Goal: Information Seeking & Learning: Learn about a topic

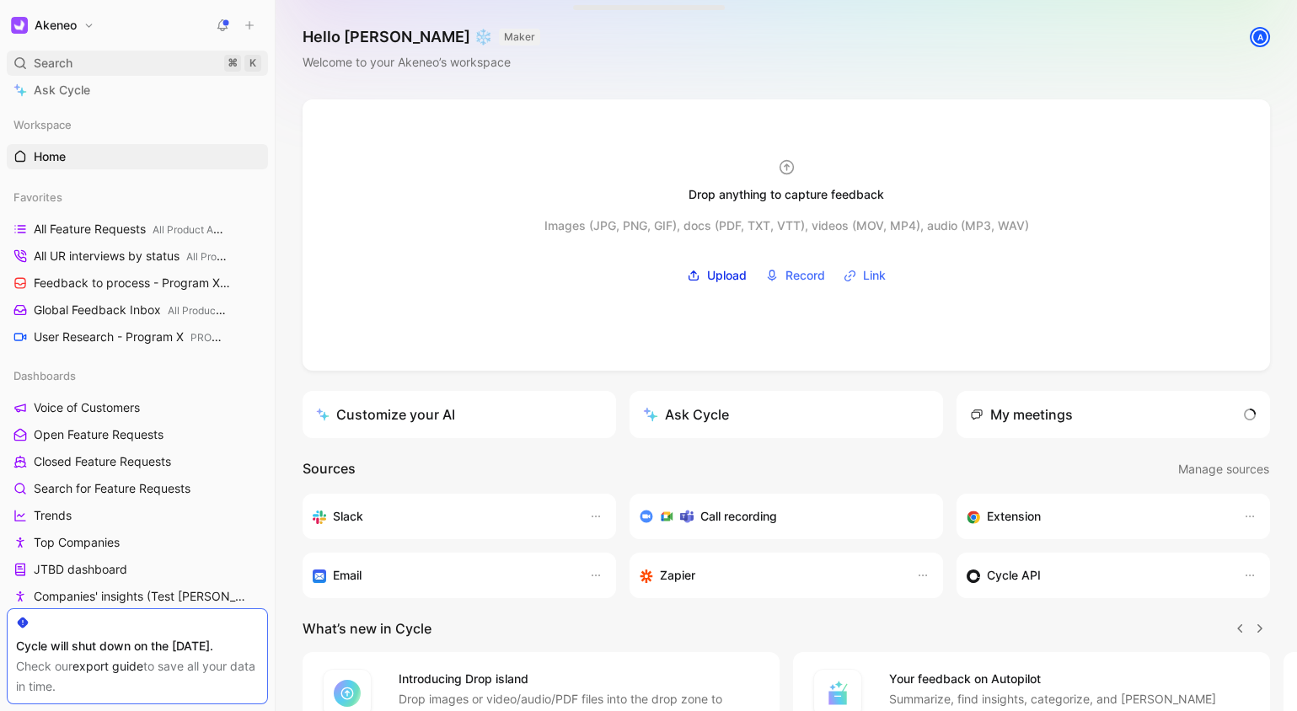
click at [164, 65] on div "Search ⌘ K" at bounding box center [137, 63] width 261 height 25
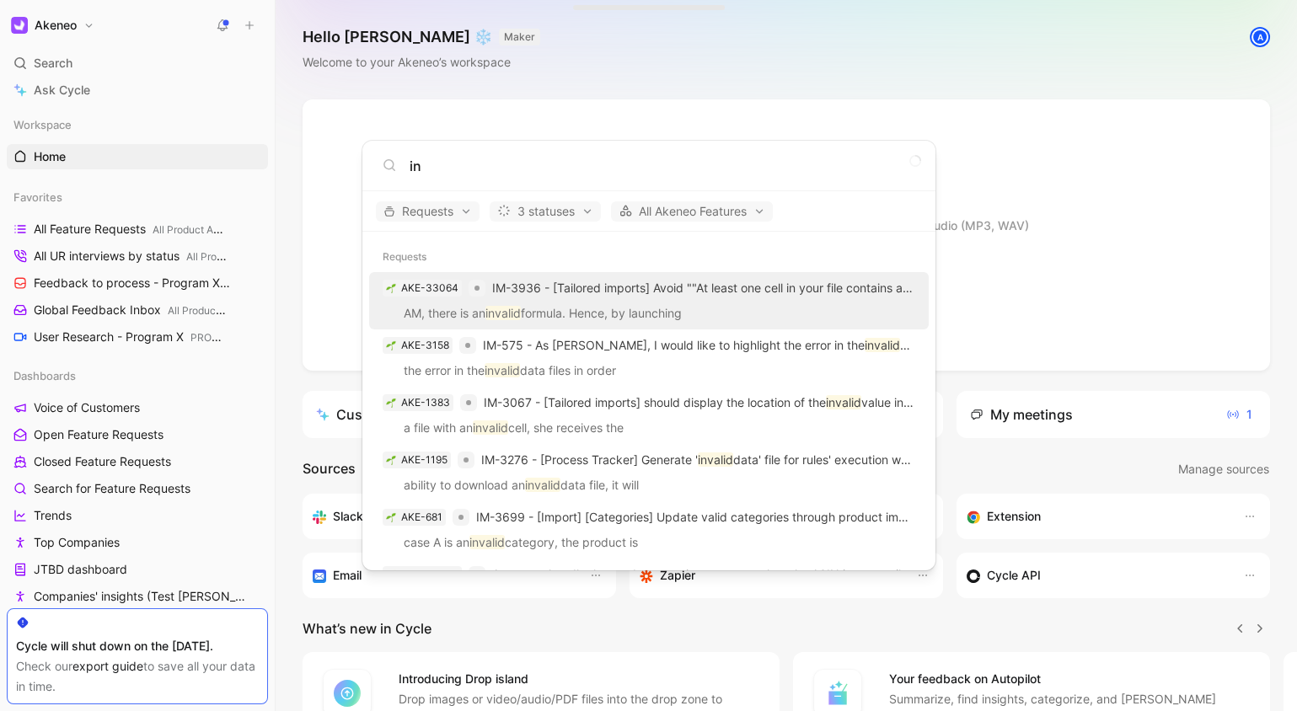
type input "i"
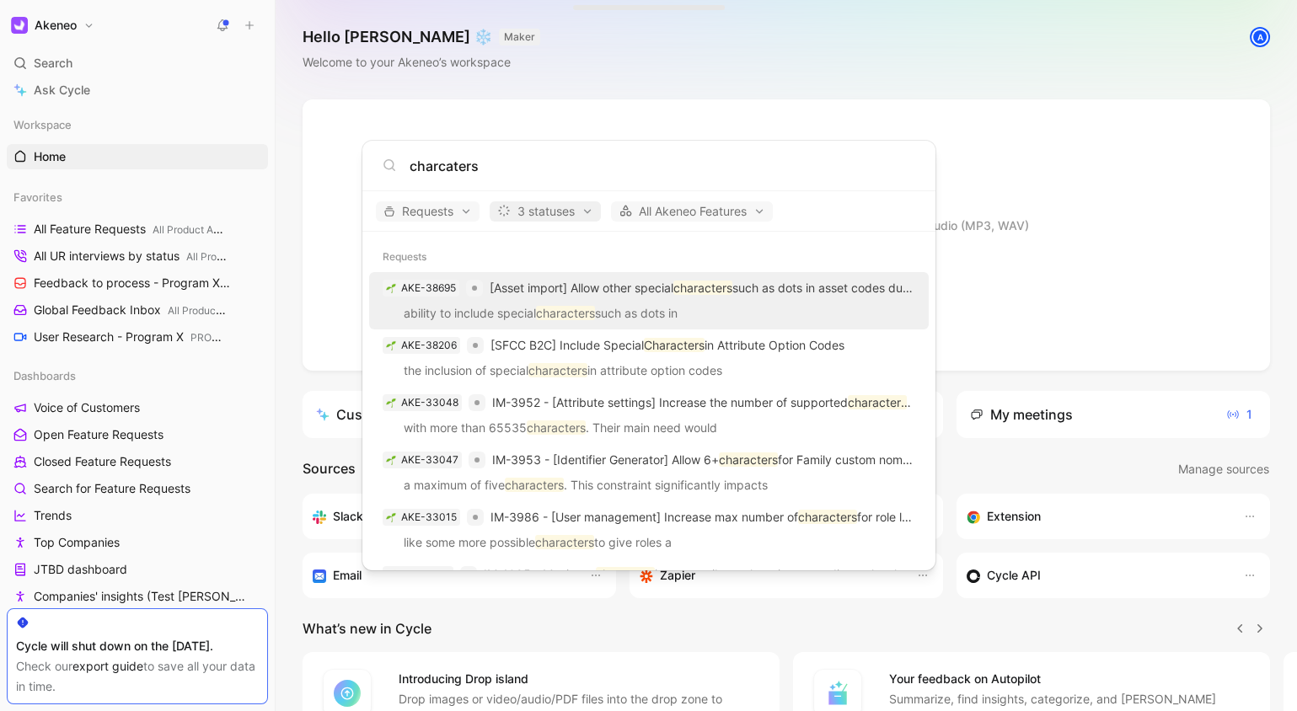
type input "charcaters"
click at [564, 217] on span "3 statuses" at bounding box center [545, 211] width 96 height 20
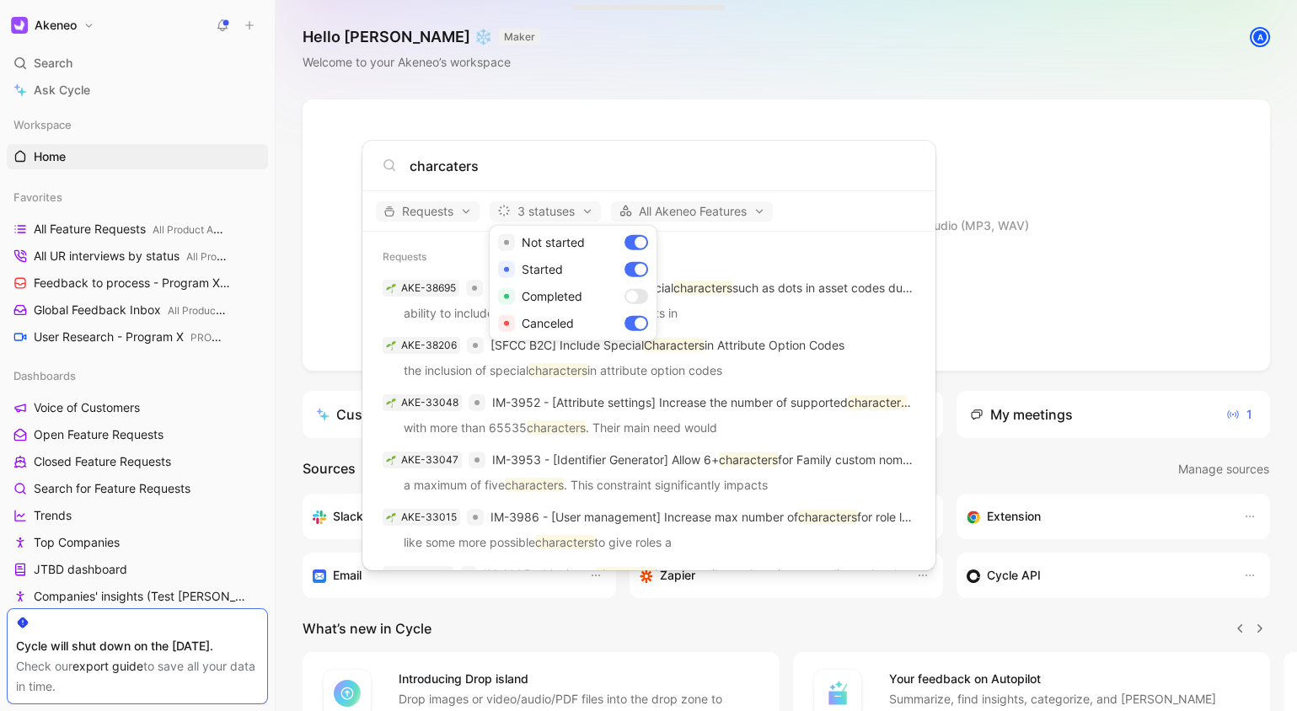
click at [592, 172] on div at bounding box center [648, 355] width 1297 height 711
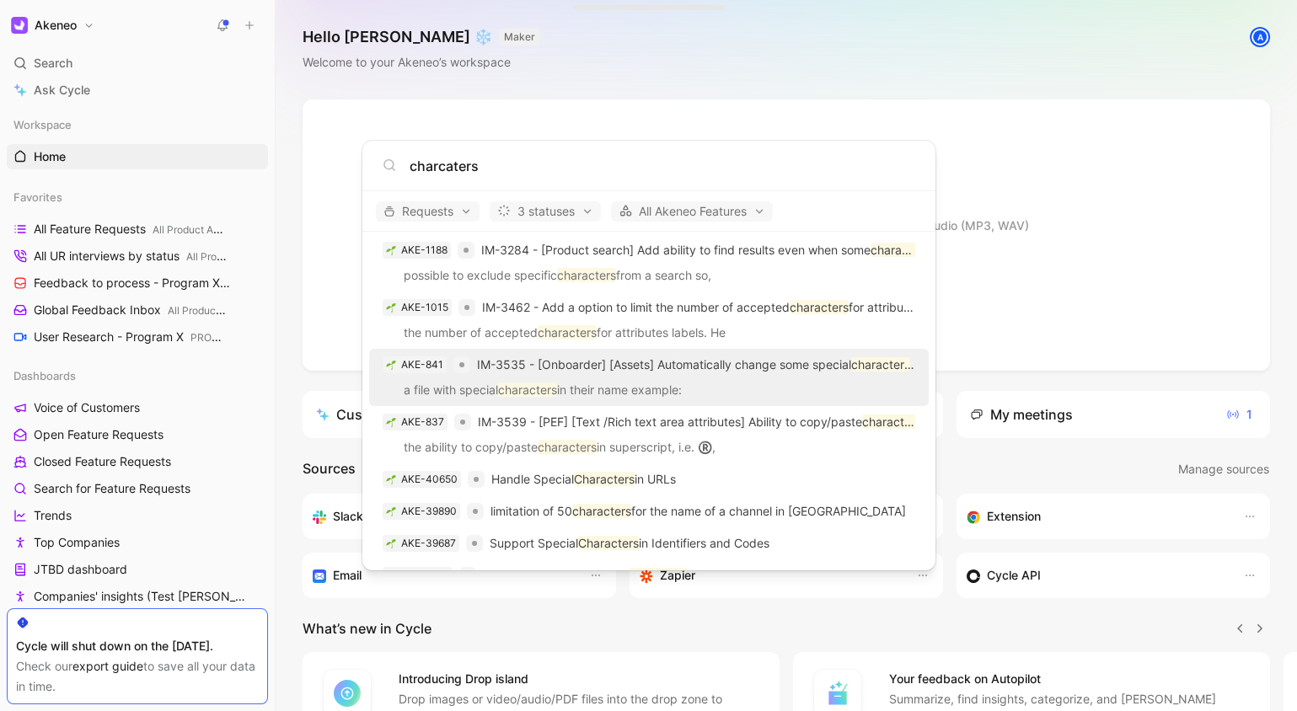
scroll to position [784, 0]
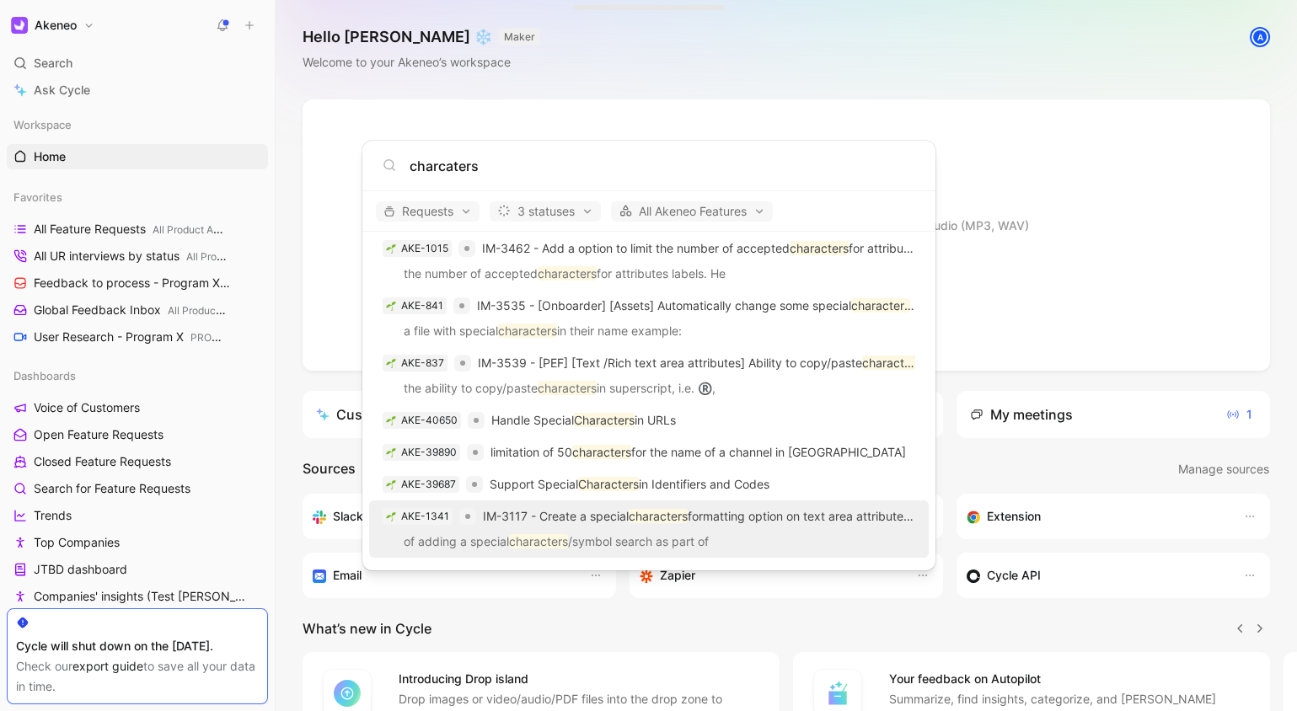
click at [811, 535] on p "of adding a special characters /symbol search as part of" at bounding box center [648, 544] width 549 height 25
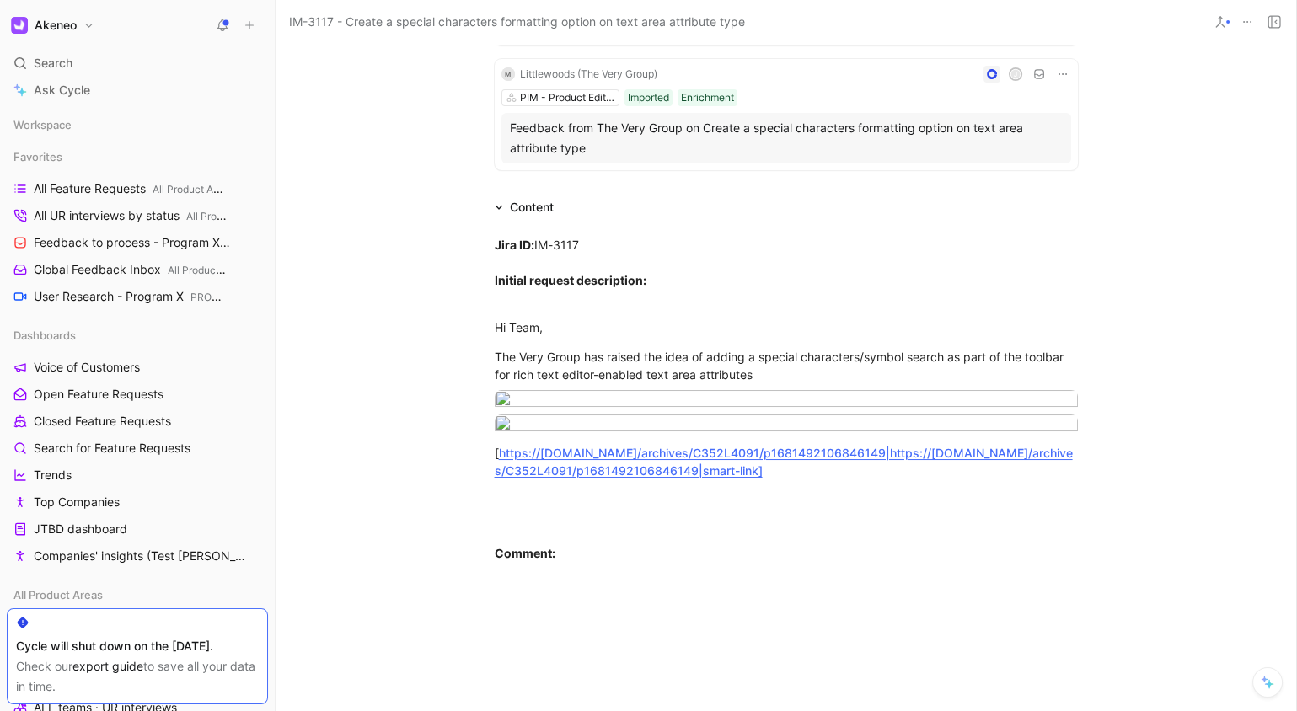
scroll to position [308, 0]
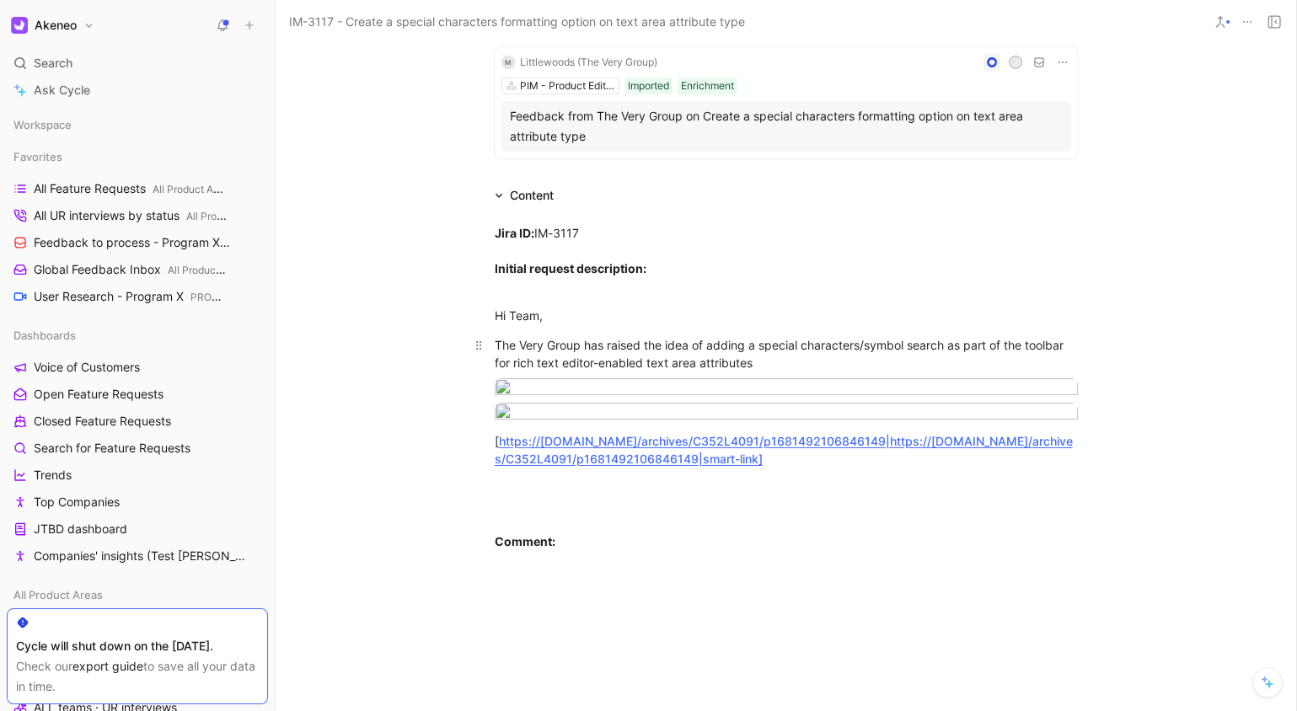
click at [672, 342] on div "The Very Group has raised the idea of adding a special characters/symbol search…" at bounding box center [786, 353] width 583 height 35
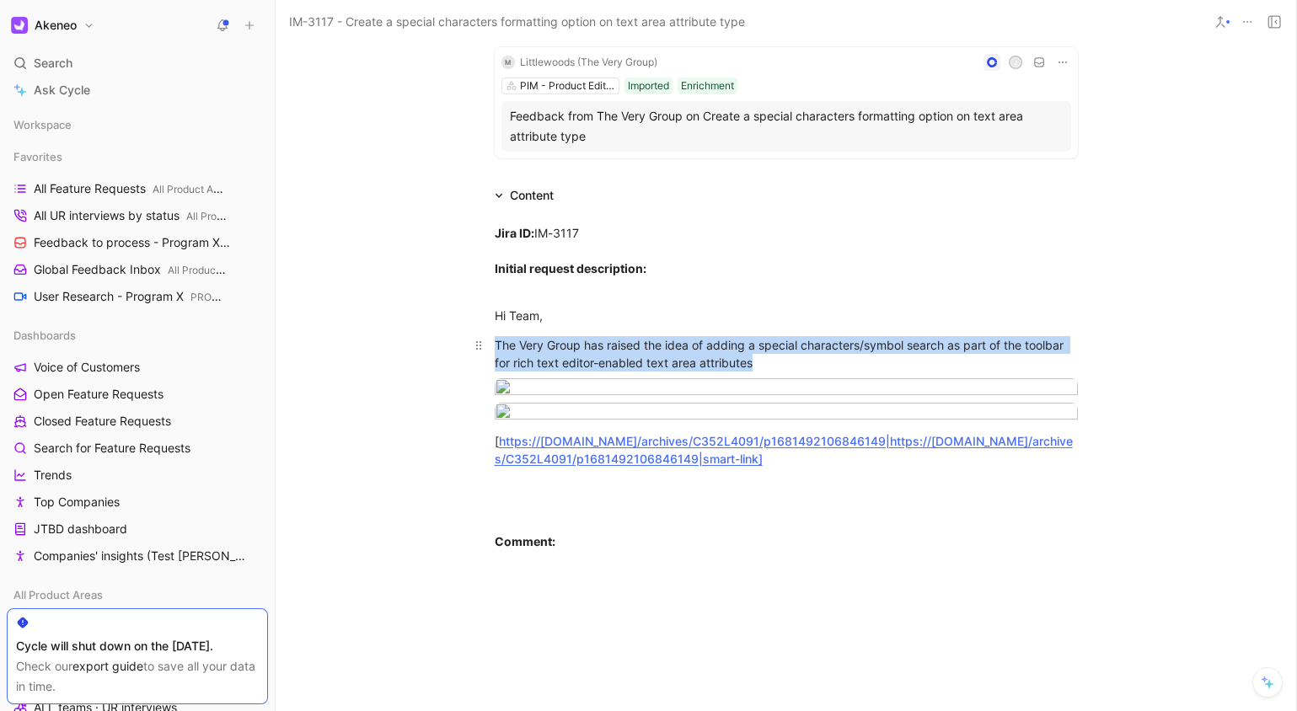
click at [672, 342] on div "The Very Group has raised the idea of adding a special characters/symbol search…" at bounding box center [786, 353] width 583 height 35
click at [720, 342] on div "The Very Group has raised the idea of adding a special characters/symbol search…" at bounding box center [786, 353] width 583 height 35
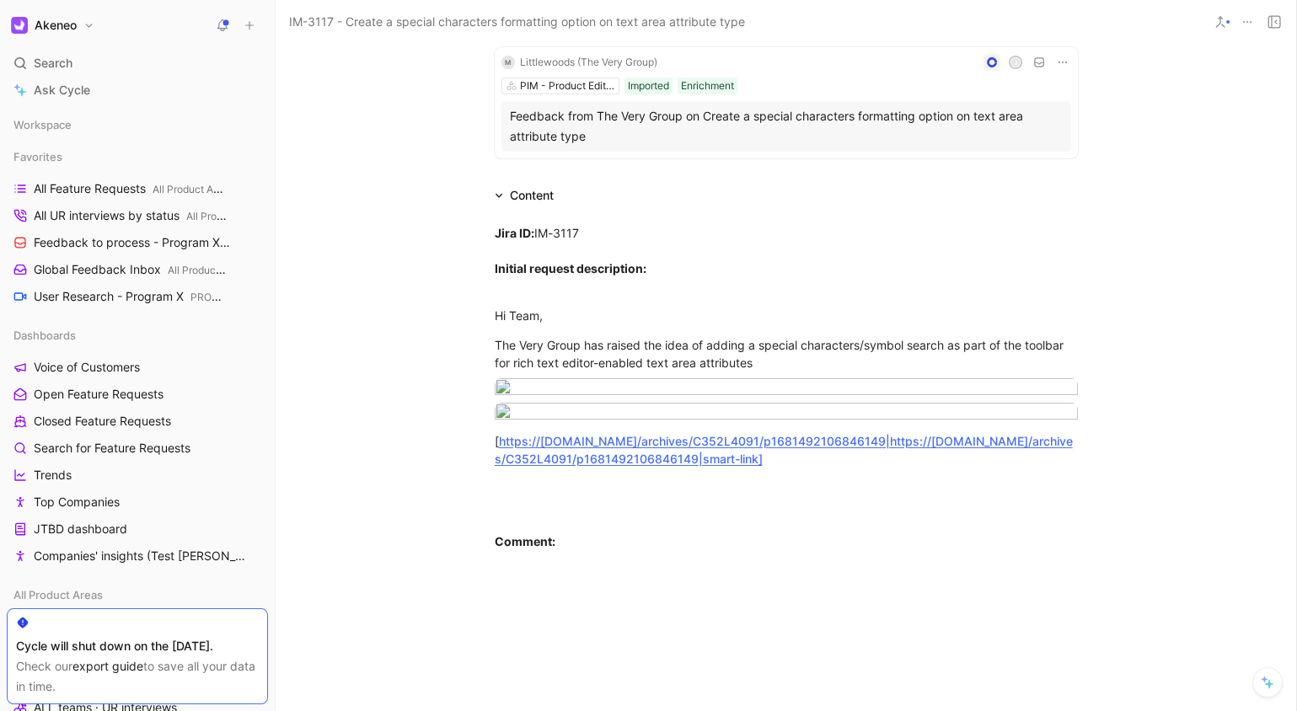
scroll to position [0, 0]
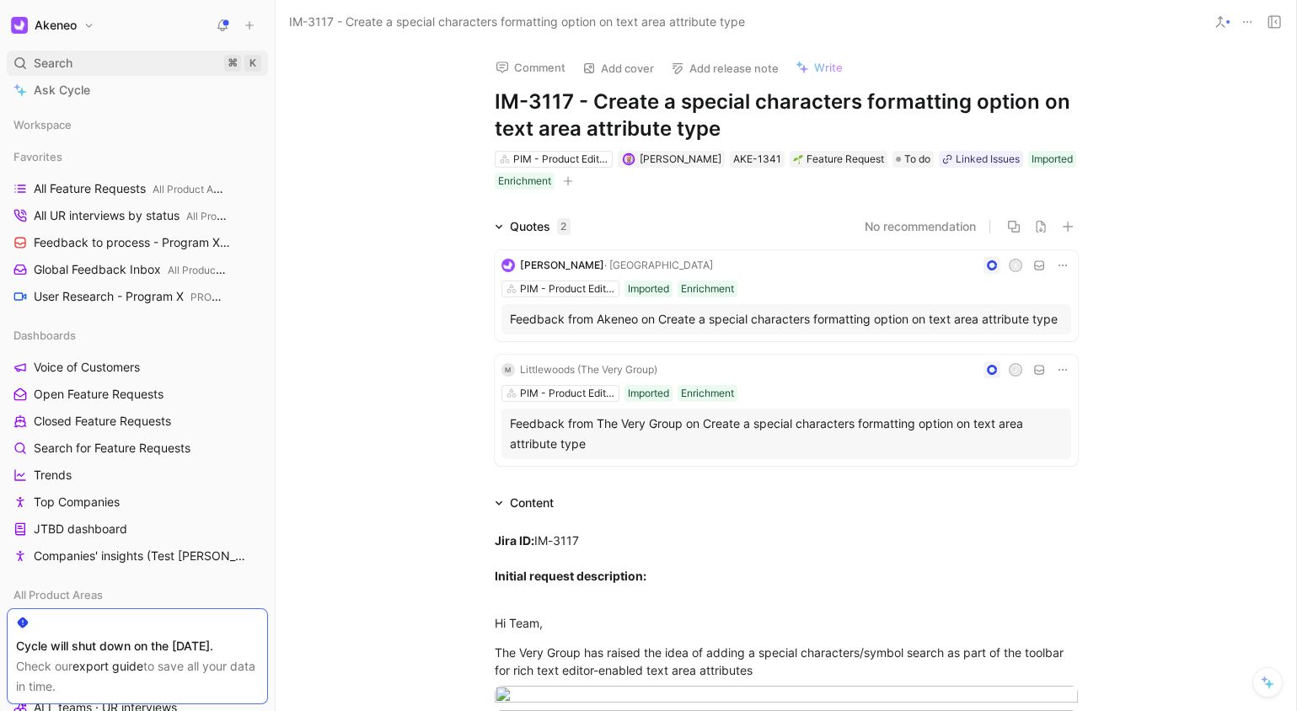
click at [146, 61] on div "Search ⌘ K" at bounding box center [137, 63] width 261 height 25
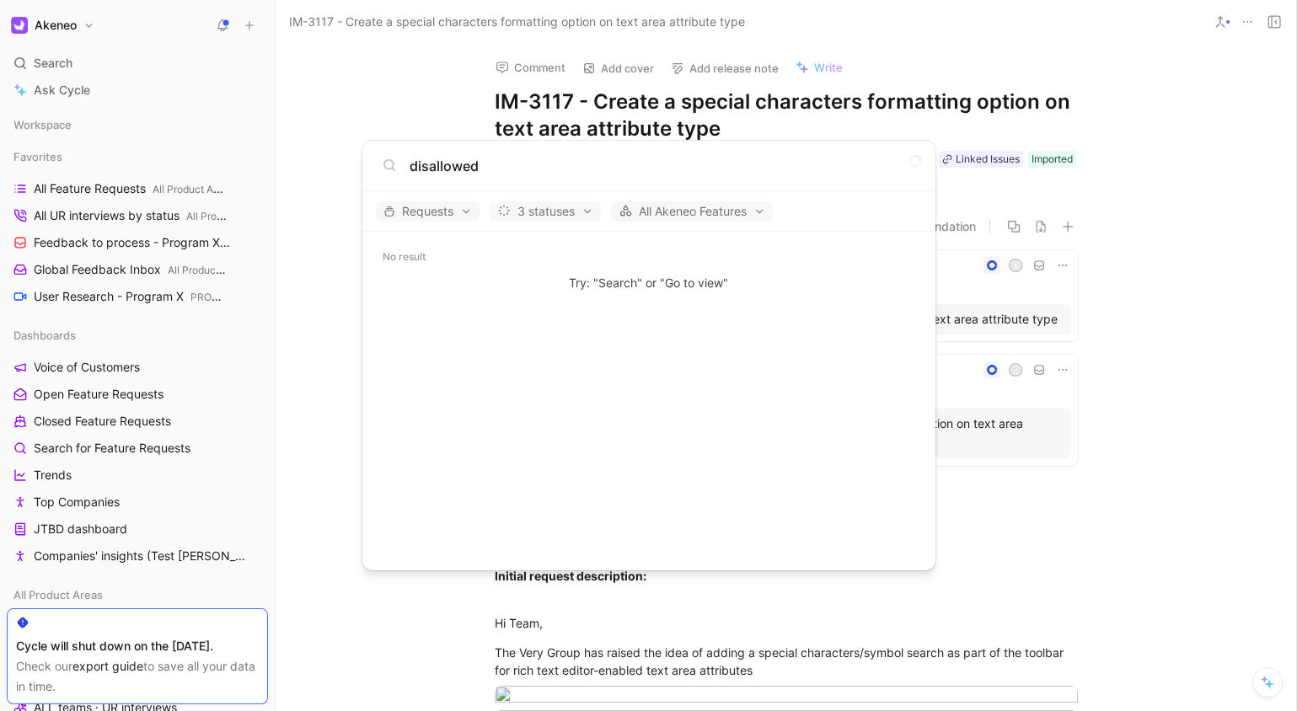
click at [461, 162] on input "disallowed" at bounding box center [663, 166] width 506 height 20
type input "disallowed"
click at [1145, 121] on body "Akeneo Search ⌘ K Ask Cycle Workspace Favorites All Feature Requests All Produc…" at bounding box center [648, 355] width 1297 height 711
